Goal: Find specific page/section: Find specific page/section

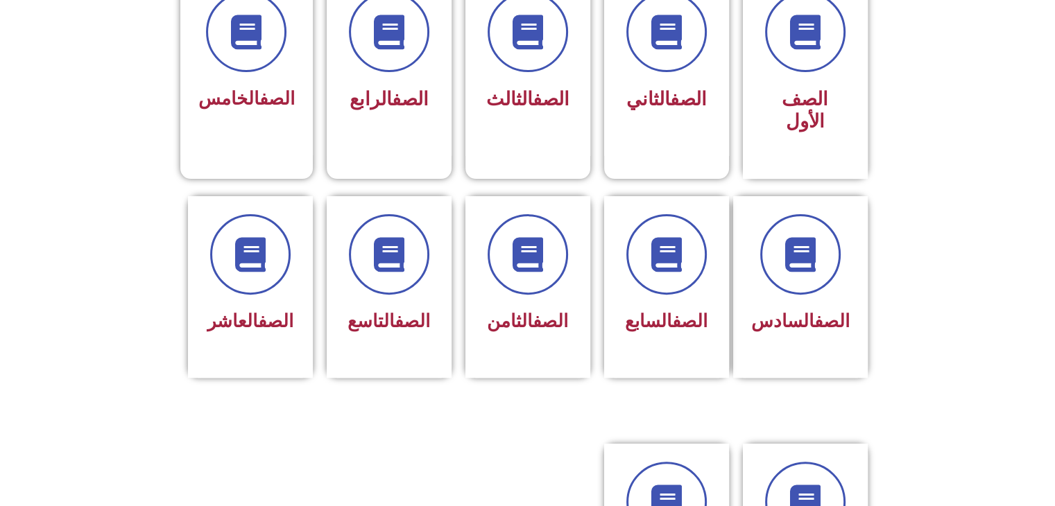
scroll to position [412, 0]
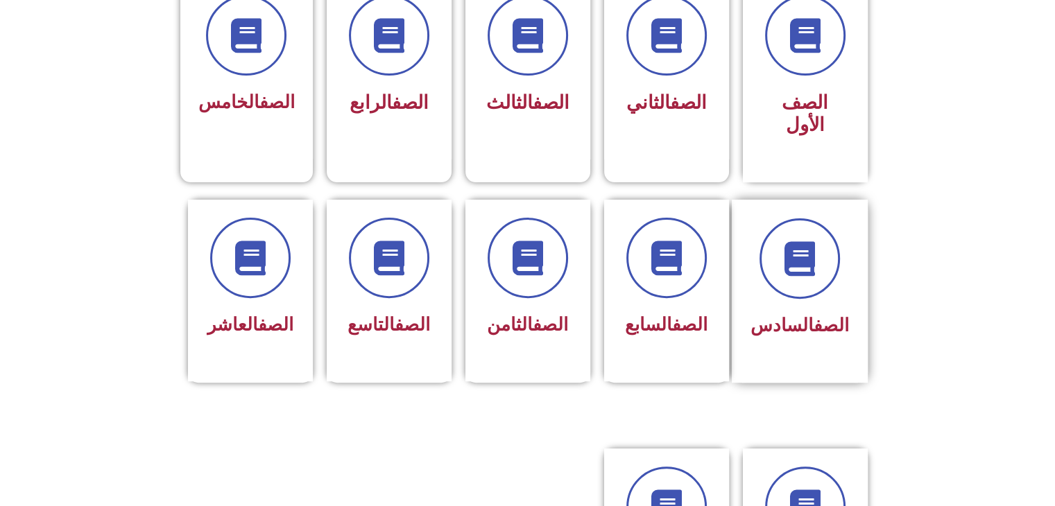
click at [843, 275] on div "الصف السادس" at bounding box center [799, 280] width 98 height 125
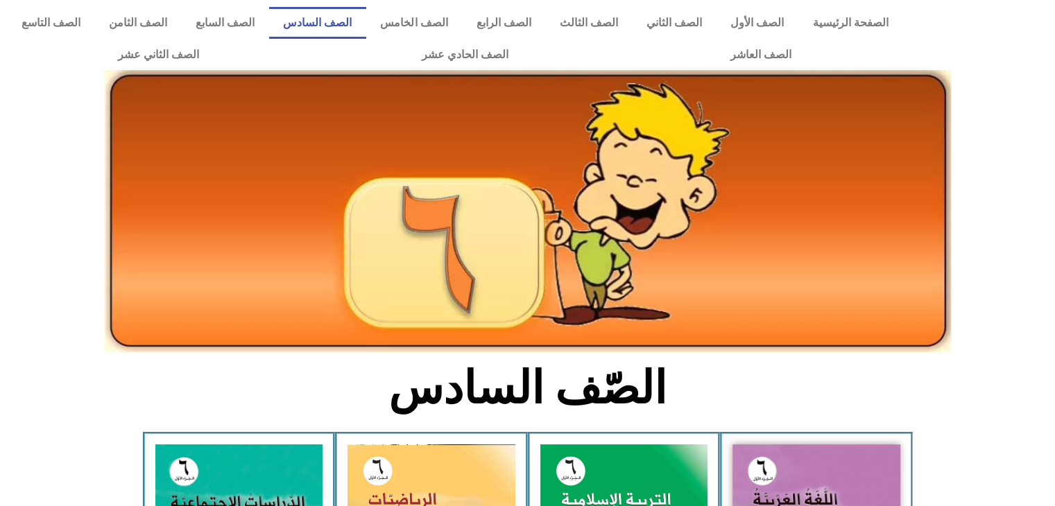
click at [843, 275] on img at bounding box center [528, 211] width 846 height 283
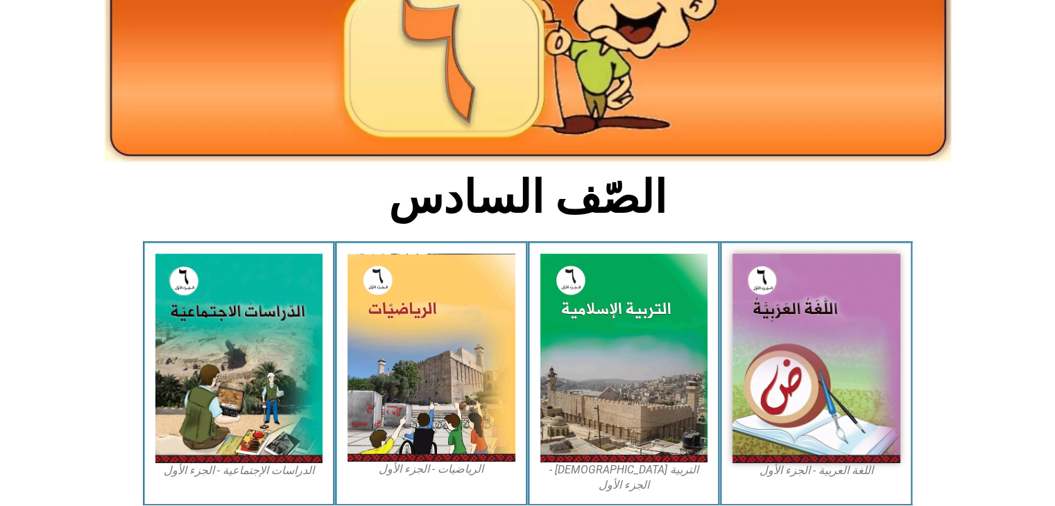
scroll to position [219, 0]
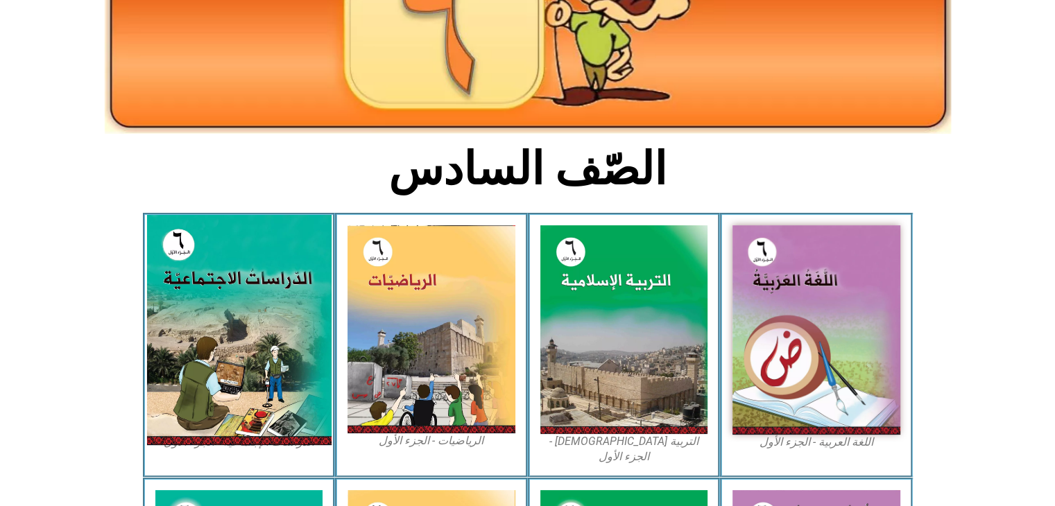
click at [257, 293] on img at bounding box center [238, 330] width 184 height 230
